Goal: Information Seeking & Learning: Learn about a topic

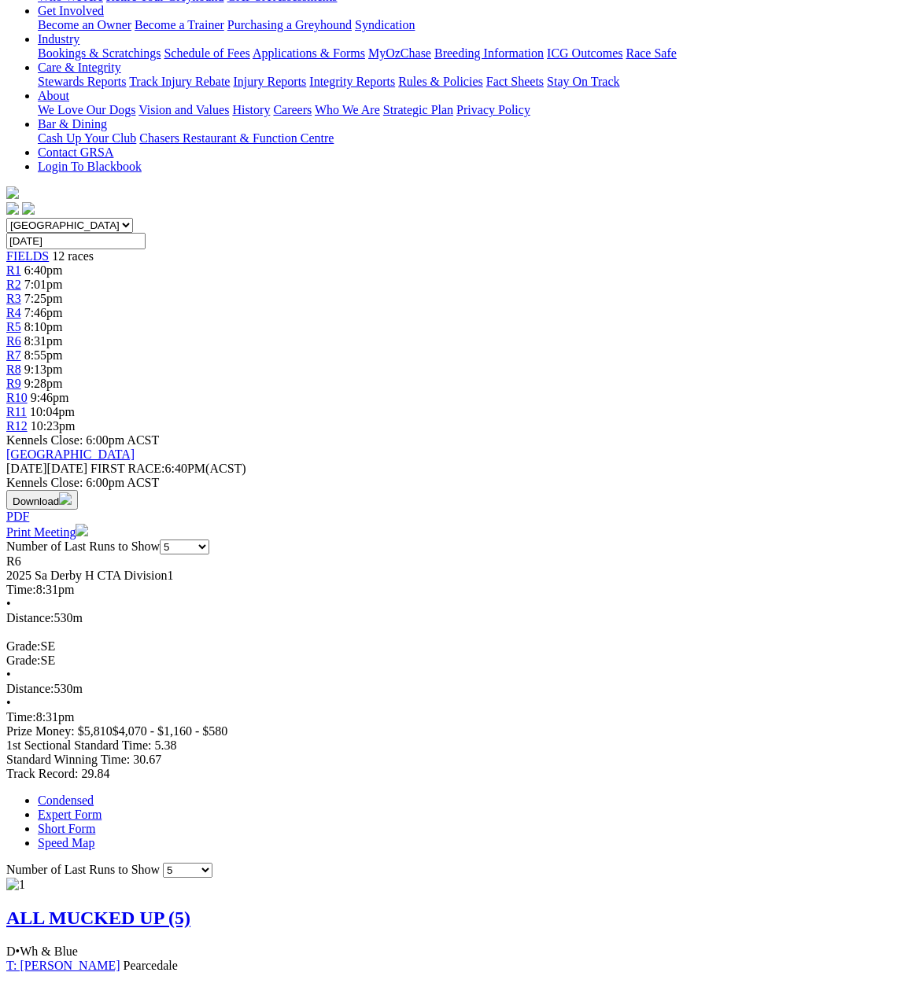
scroll to position [157, 0]
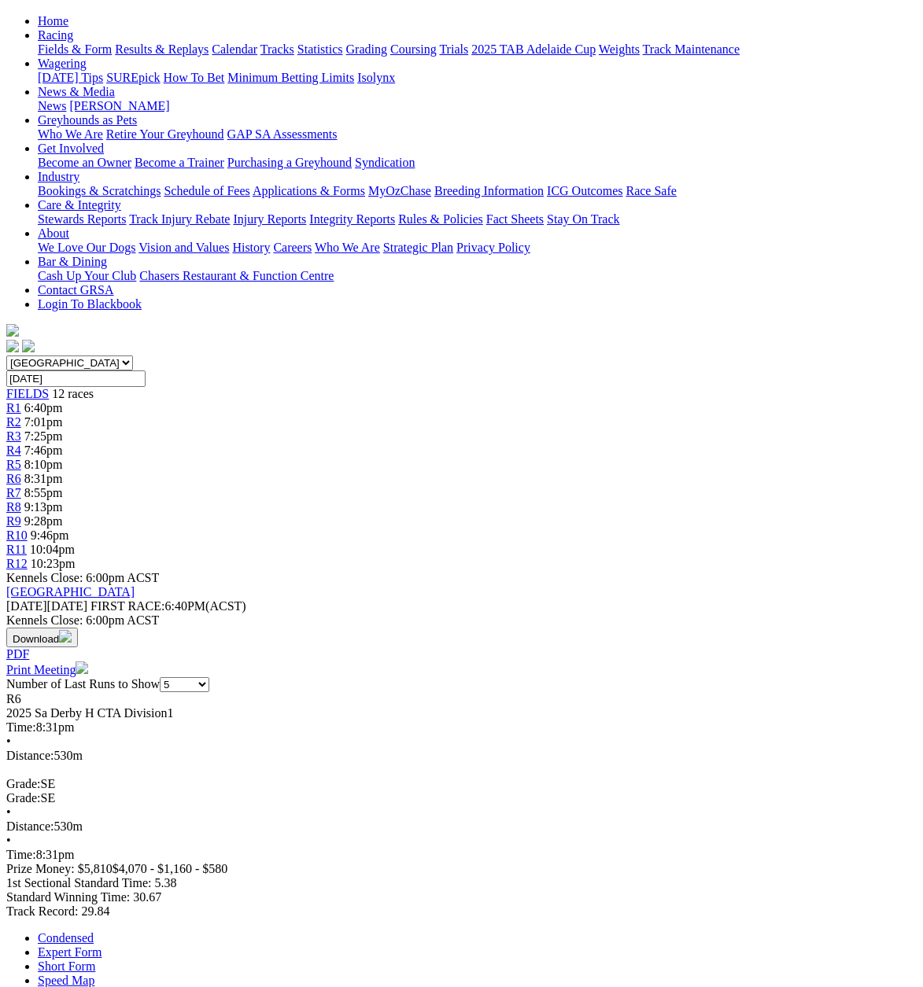
click at [21, 486] on span "R7" at bounding box center [13, 492] width 15 height 13
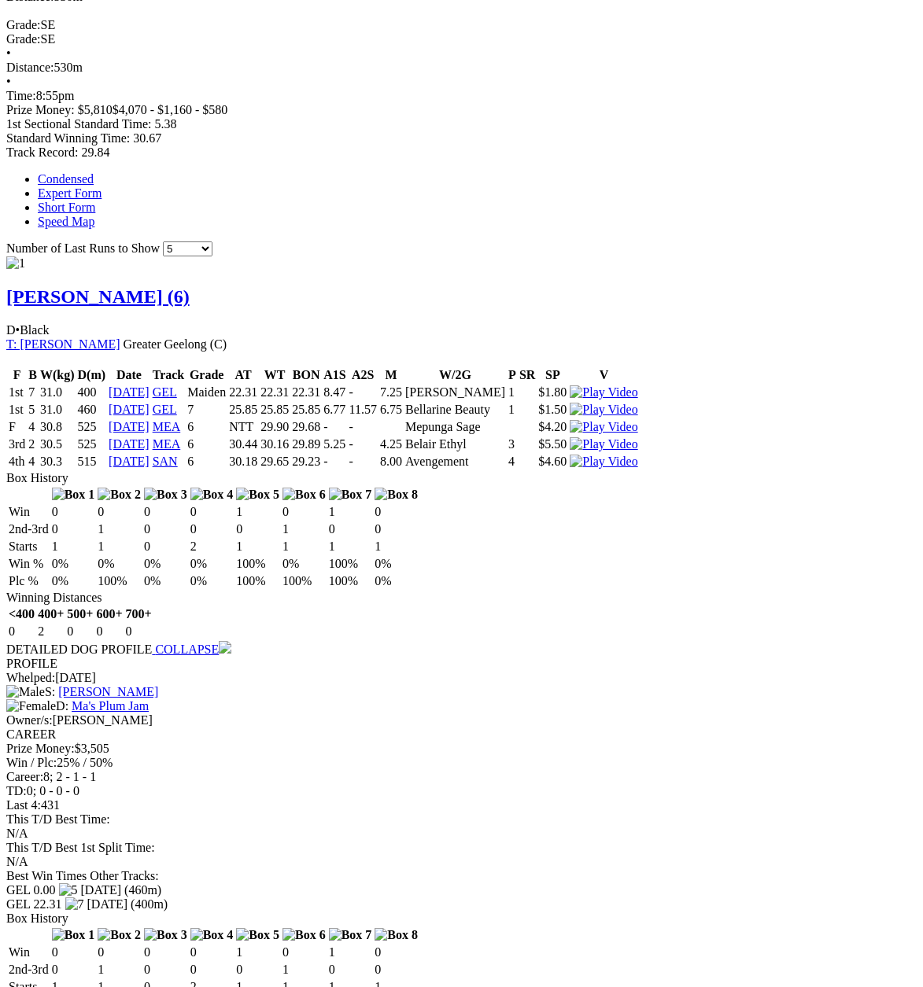
scroll to position [944, 0]
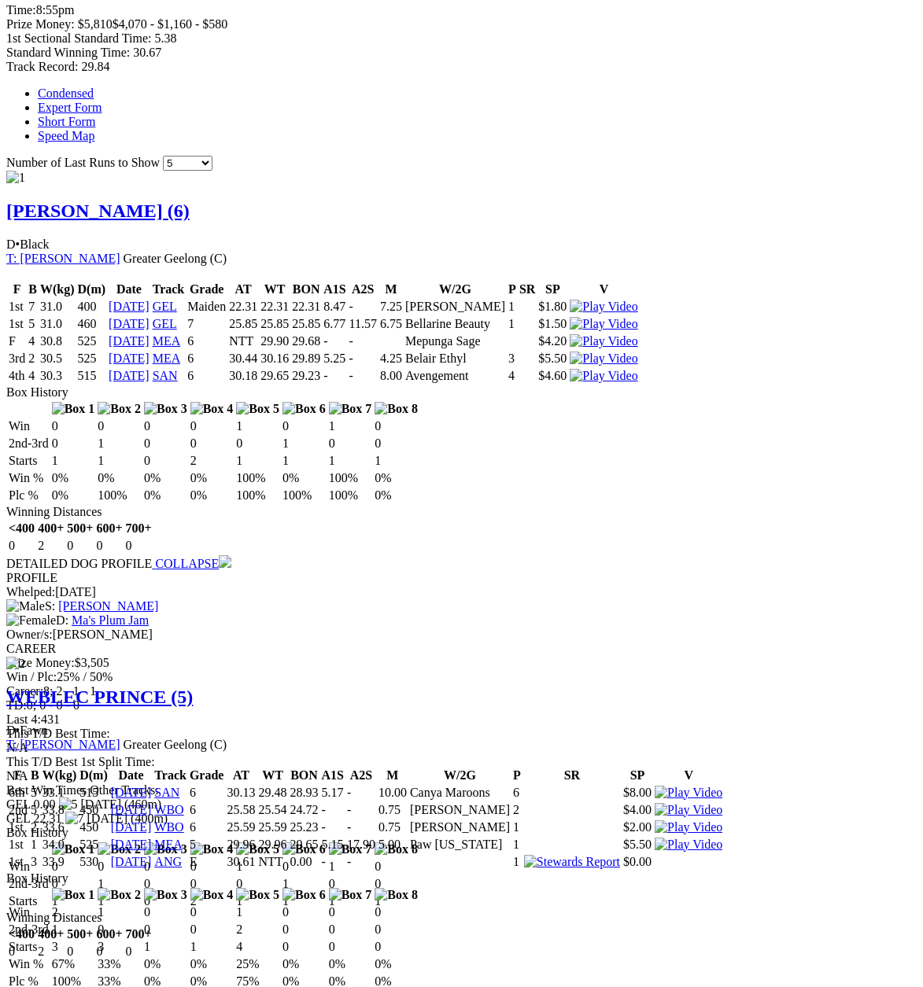
scroll to position [1031, 0]
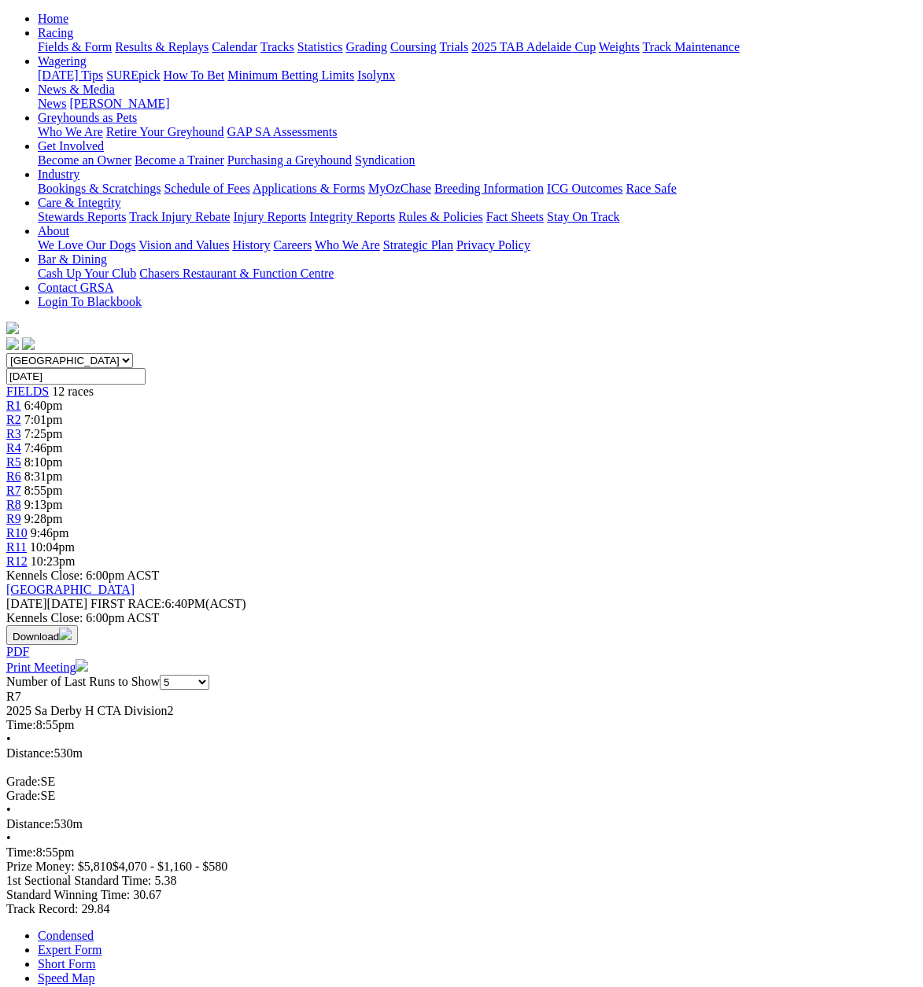
scroll to position [157, 0]
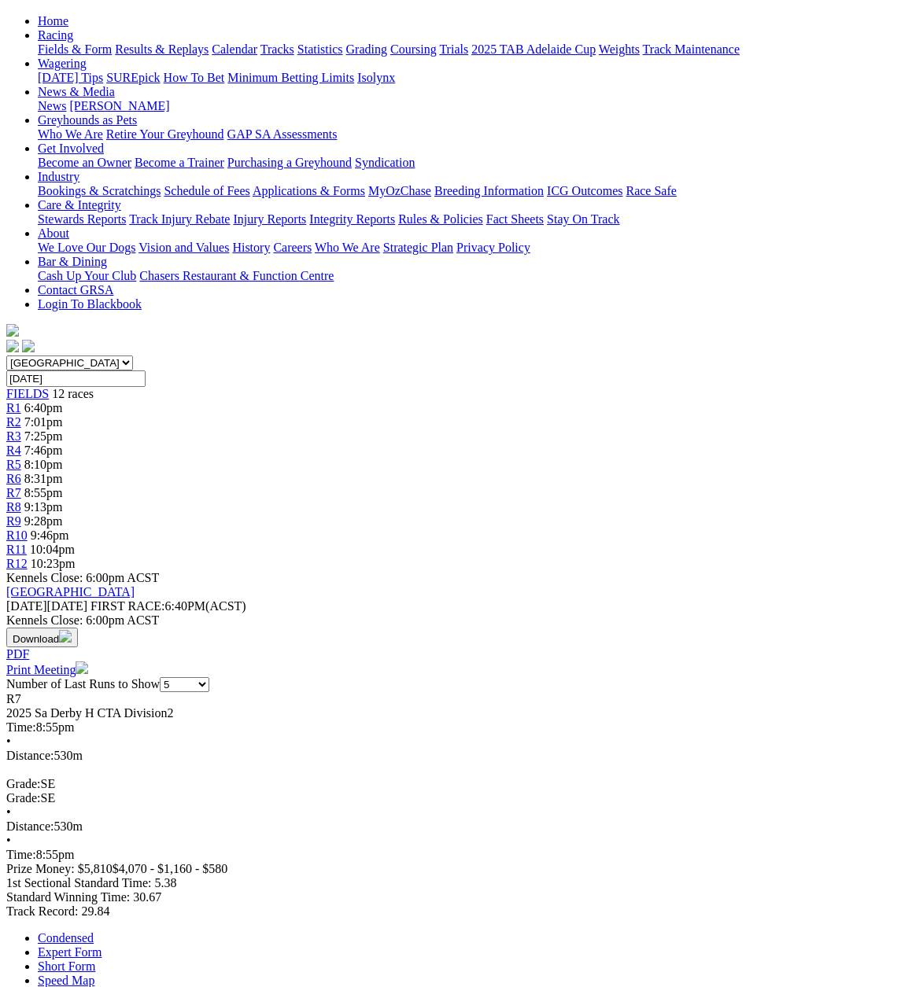
click at [21, 500] on span "R8" at bounding box center [13, 506] width 15 height 13
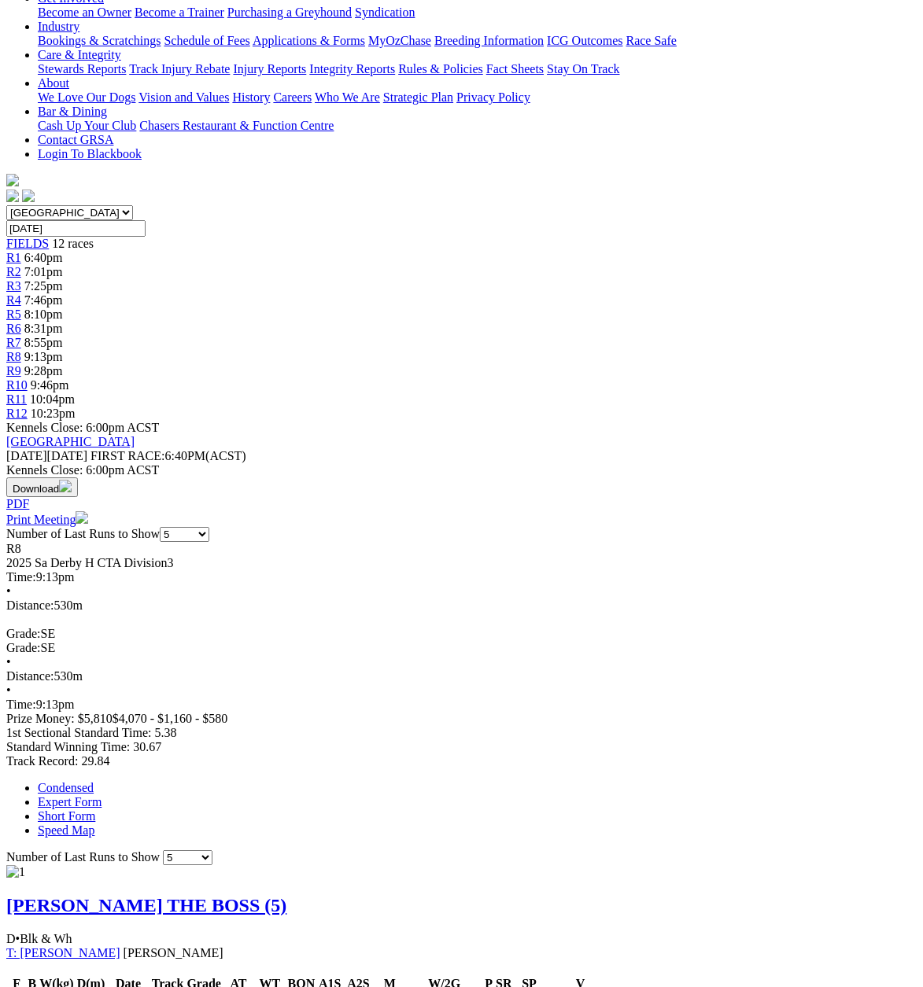
scroll to position [157, 0]
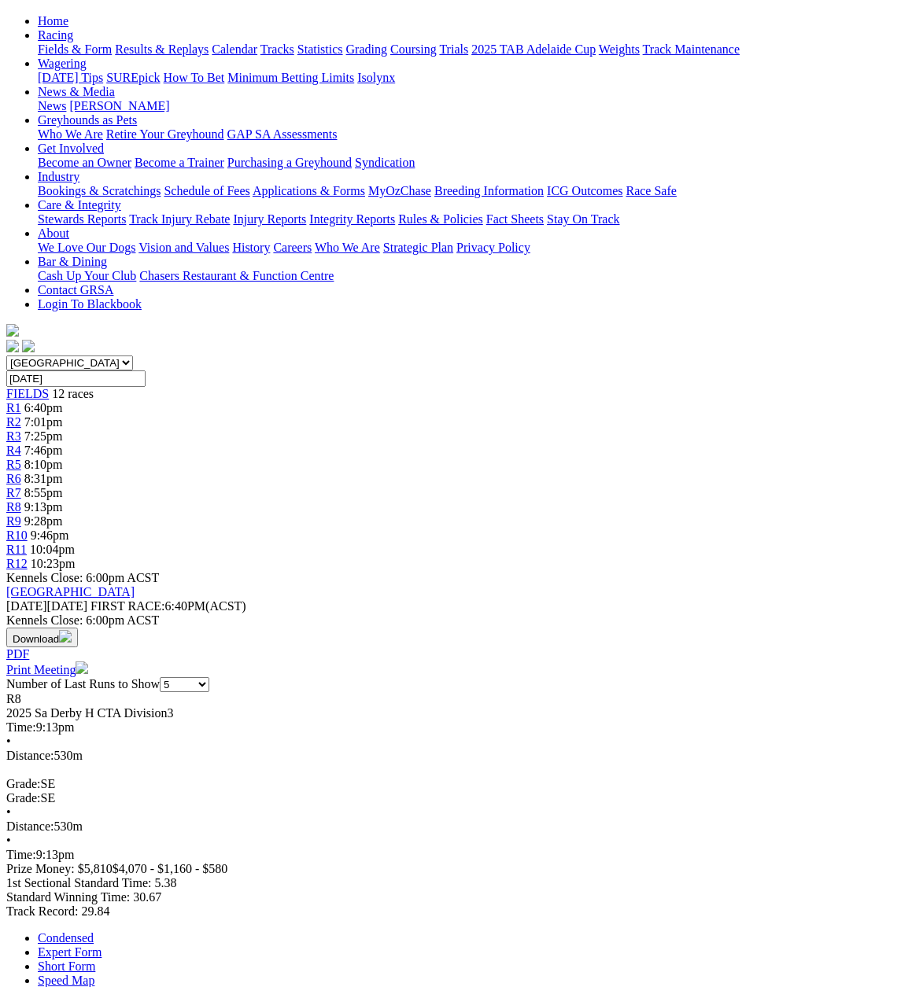
click at [28, 529] on span "R10" at bounding box center [16, 535] width 21 height 13
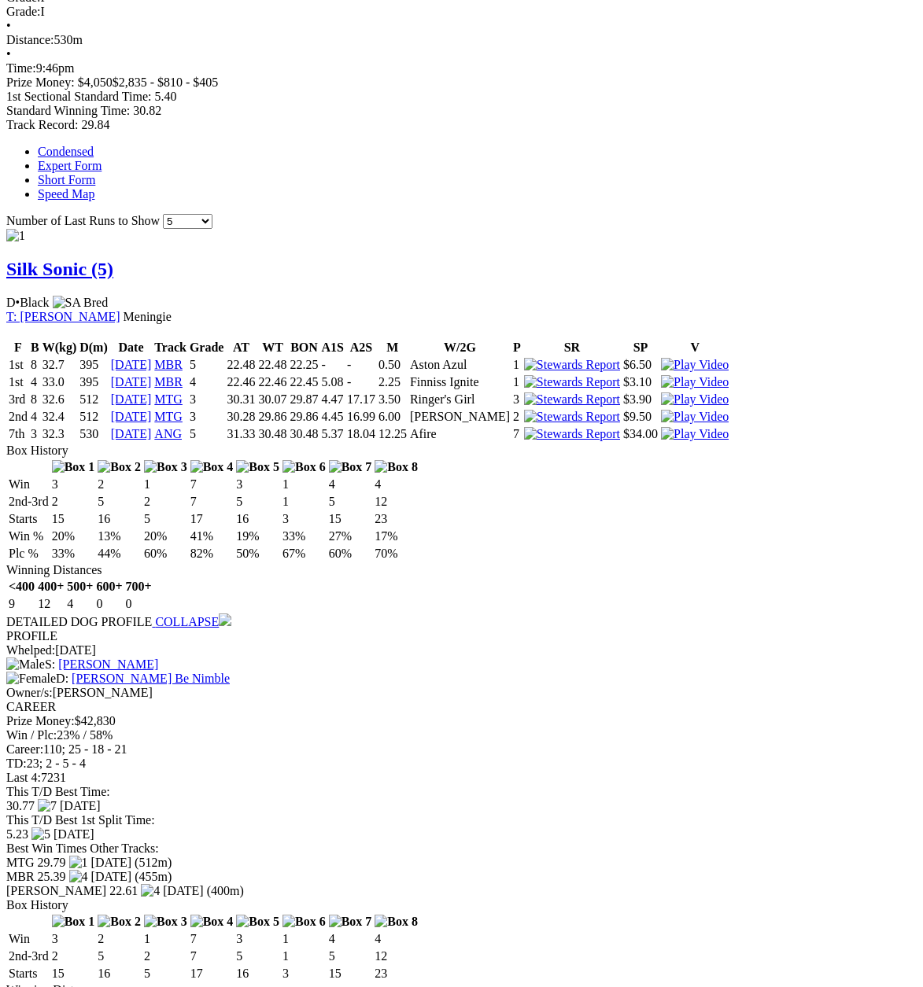
scroll to position [1023, 0]
